Goal: Information Seeking & Learning: Learn about a topic

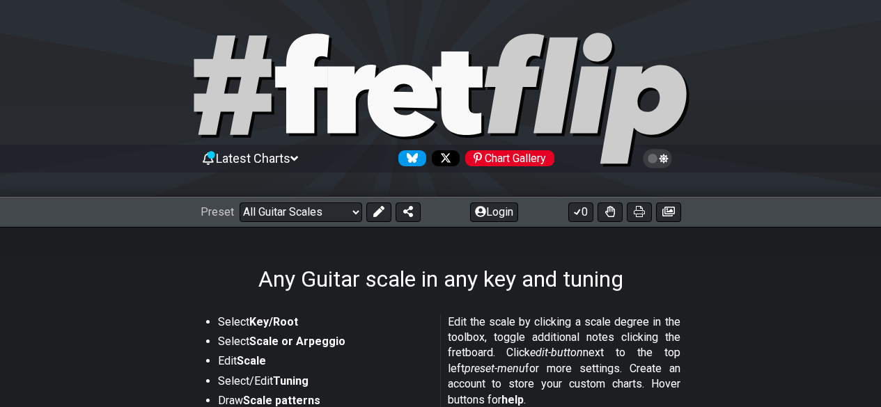
scroll to position [348, 0]
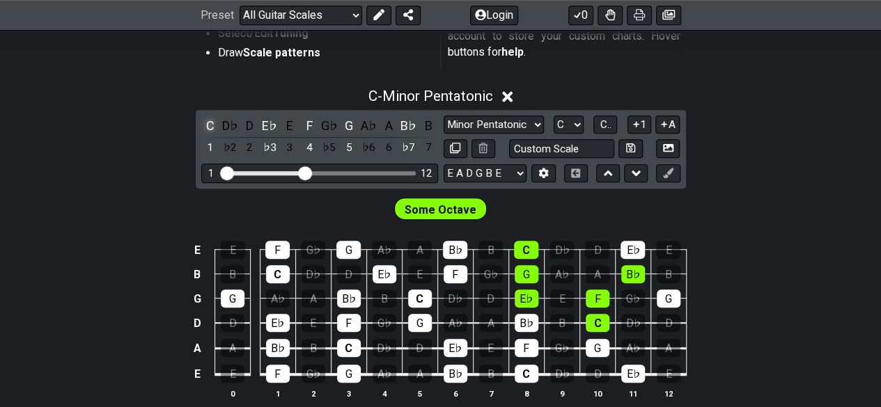
click at [213, 126] on div "C" at bounding box center [210, 125] width 18 height 19
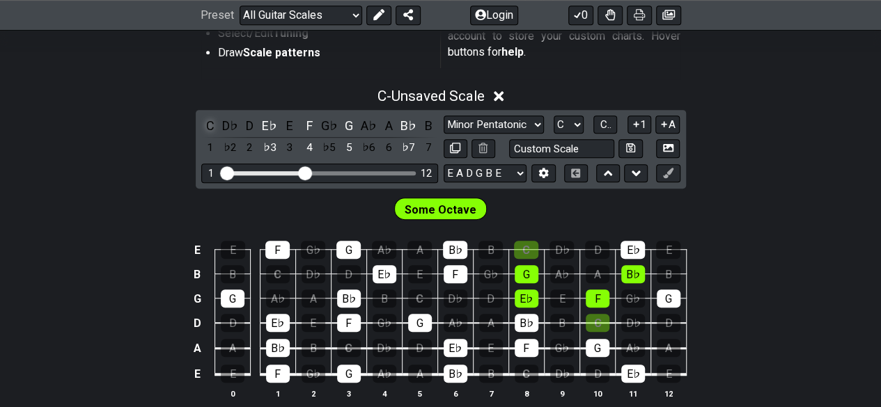
click at [213, 126] on div "C" at bounding box center [210, 125] width 18 height 19
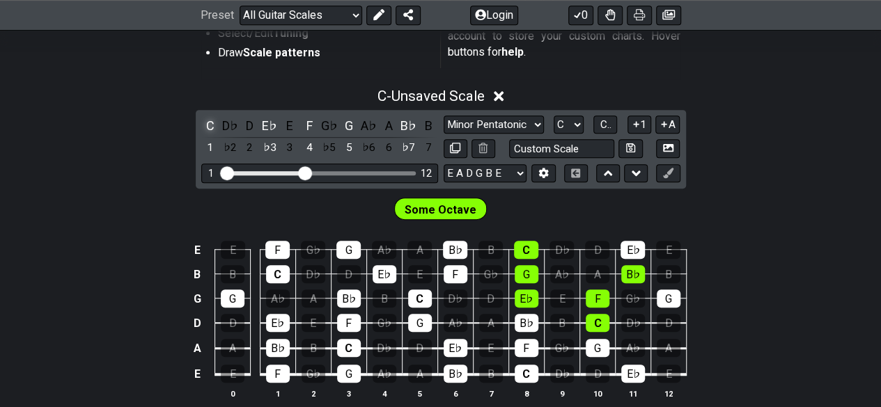
click at [210, 126] on div "C" at bounding box center [210, 125] width 18 height 19
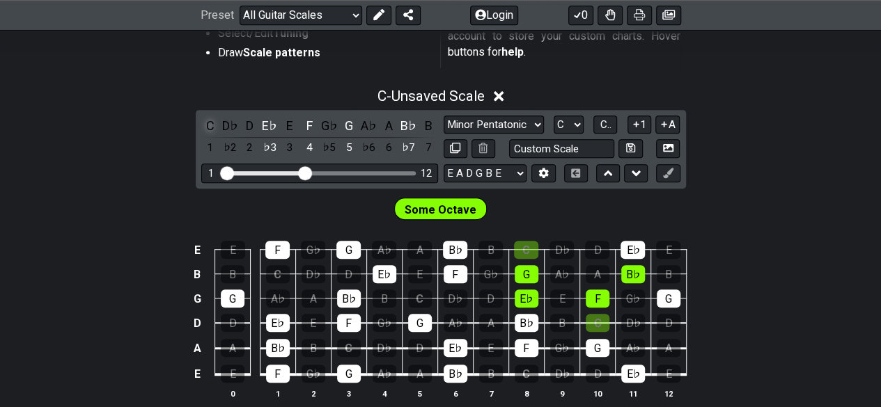
click at [210, 126] on div "C" at bounding box center [210, 125] width 18 height 19
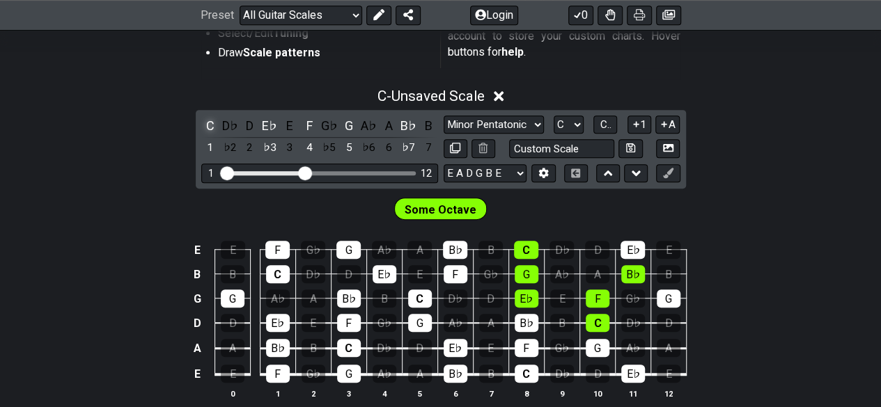
click at [210, 127] on div "C" at bounding box center [210, 125] width 18 height 19
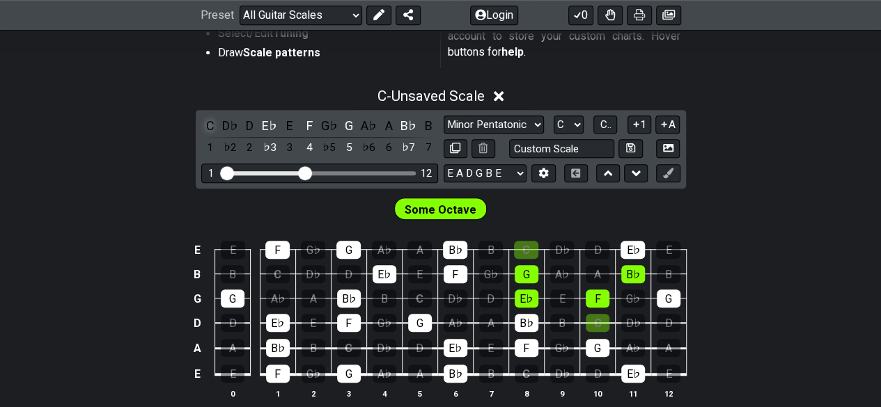
click at [210, 127] on div "C" at bounding box center [210, 125] width 18 height 19
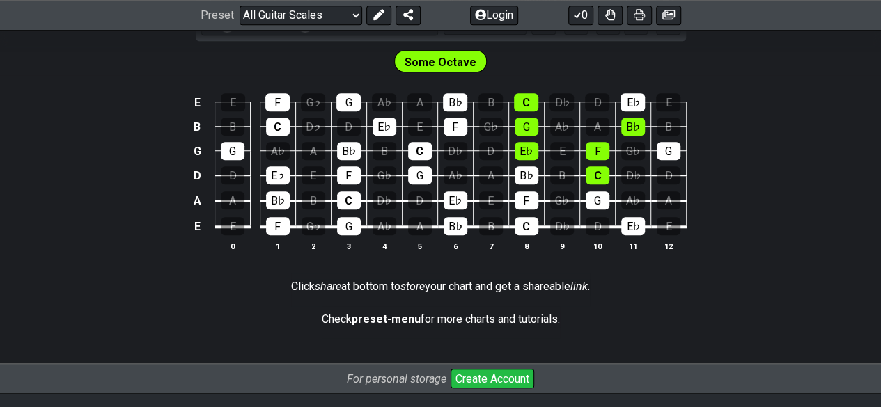
scroll to position [418, 0]
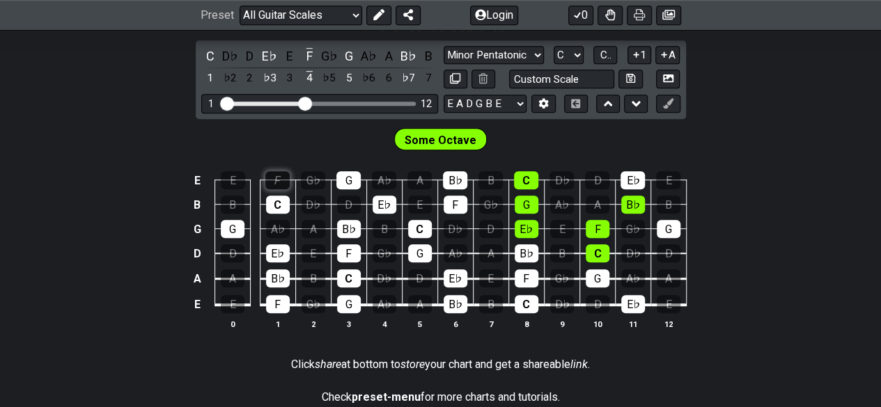
click at [283, 180] on div "F" at bounding box center [277, 180] width 24 height 18
click at [281, 180] on div "F" at bounding box center [277, 180] width 24 height 18
click at [284, 173] on div "F" at bounding box center [277, 180] width 24 height 18
click at [280, 178] on div "F" at bounding box center [277, 180] width 24 height 18
